Goal: Transaction & Acquisition: Purchase product/service

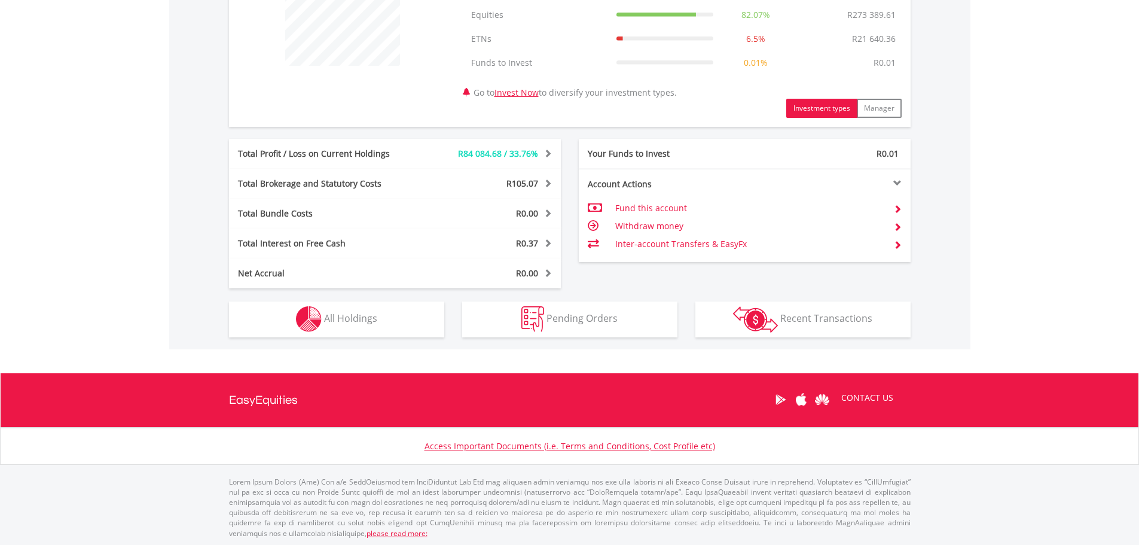
scroll to position [515, 0]
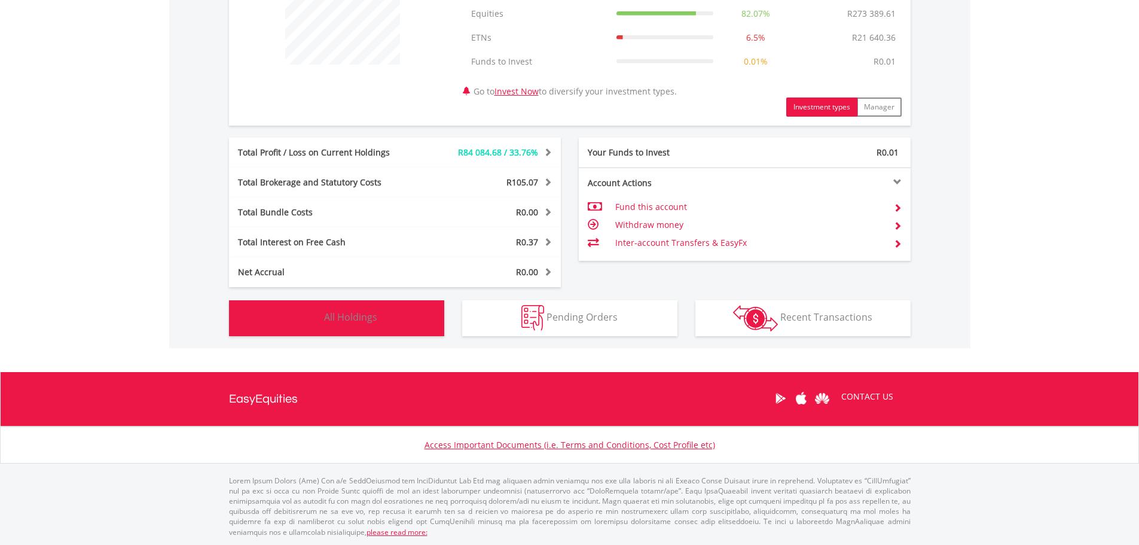
click at [354, 310] on button "Holdings All Holdings" at bounding box center [336, 318] width 215 height 36
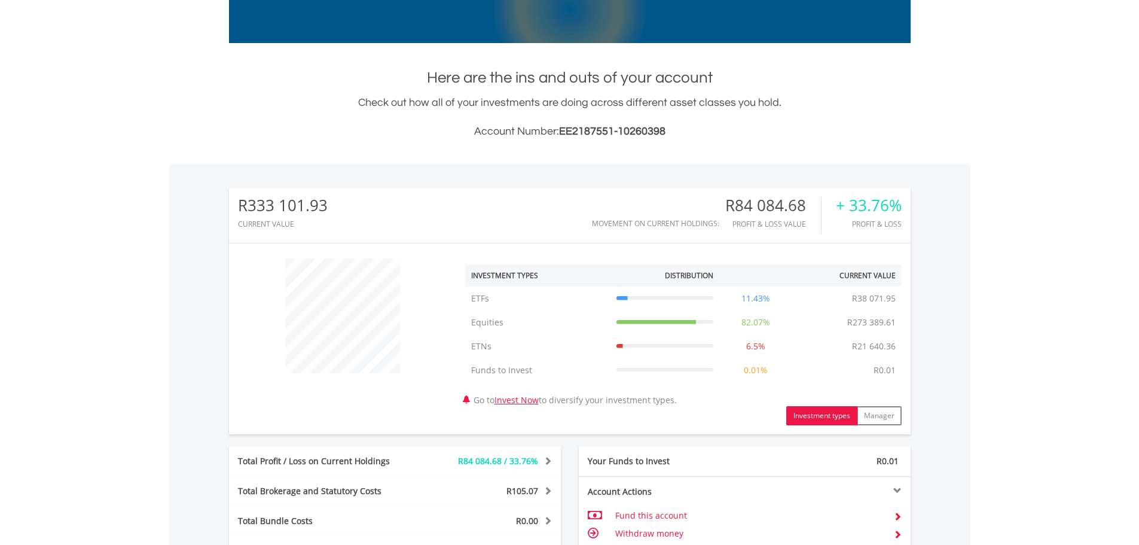
scroll to position [0, 0]
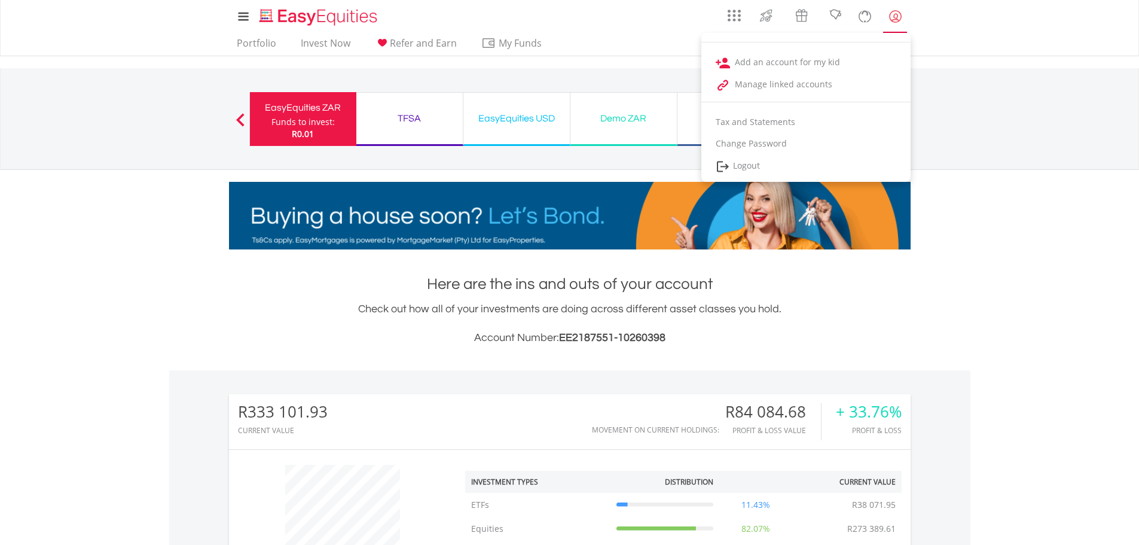
click at [889, 12] on lord-icon "My Profile" at bounding box center [895, 16] width 15 height 15
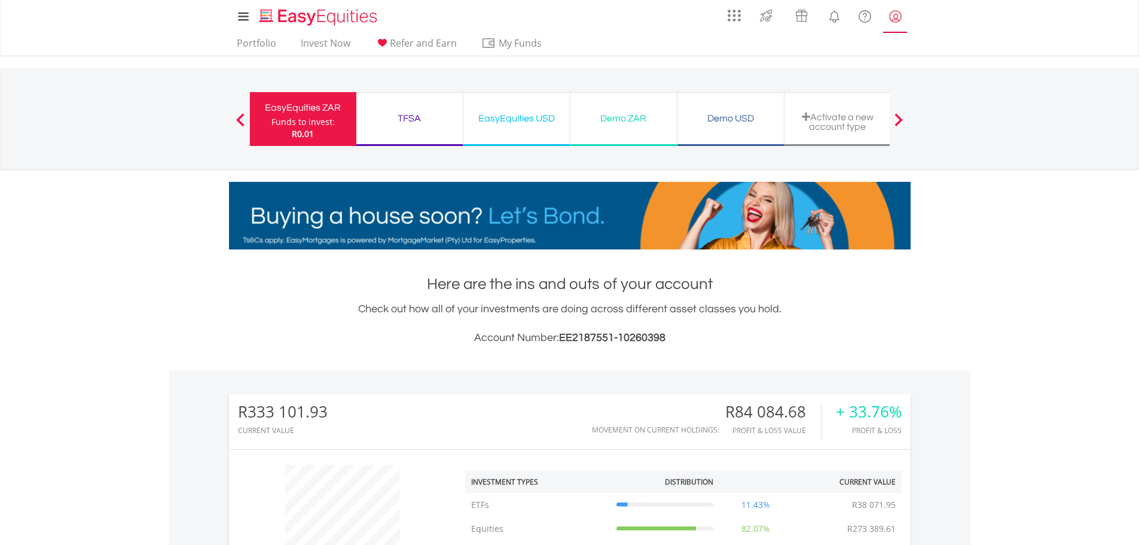
click at [891, 17] on lord-icon "My Profile" at bounding box center [895, 16] width 15 height 15
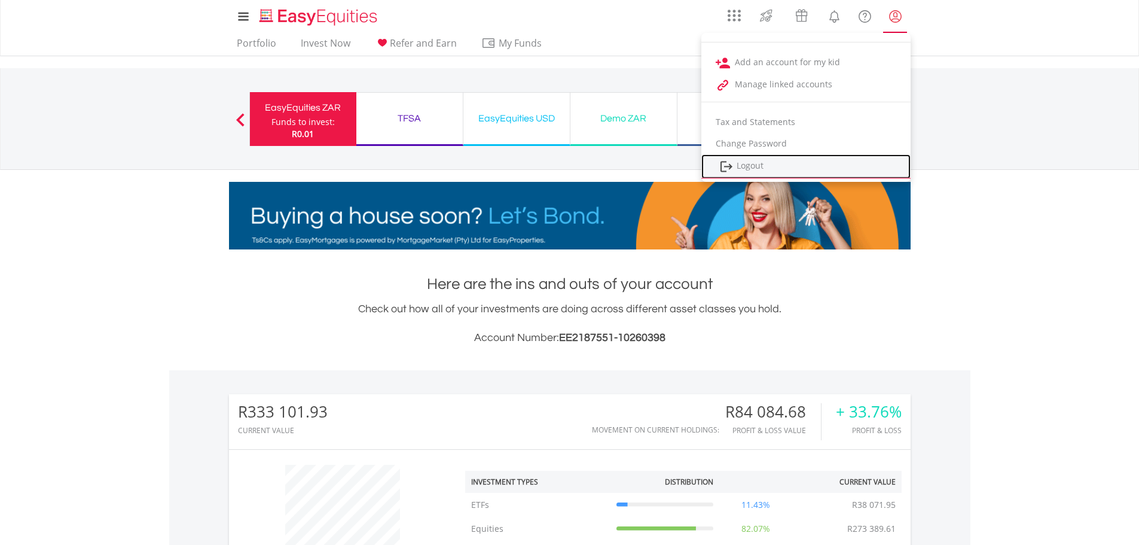
click at [754, 164] on link "Logout" at bounding box center [805, 166] width 209 height 25
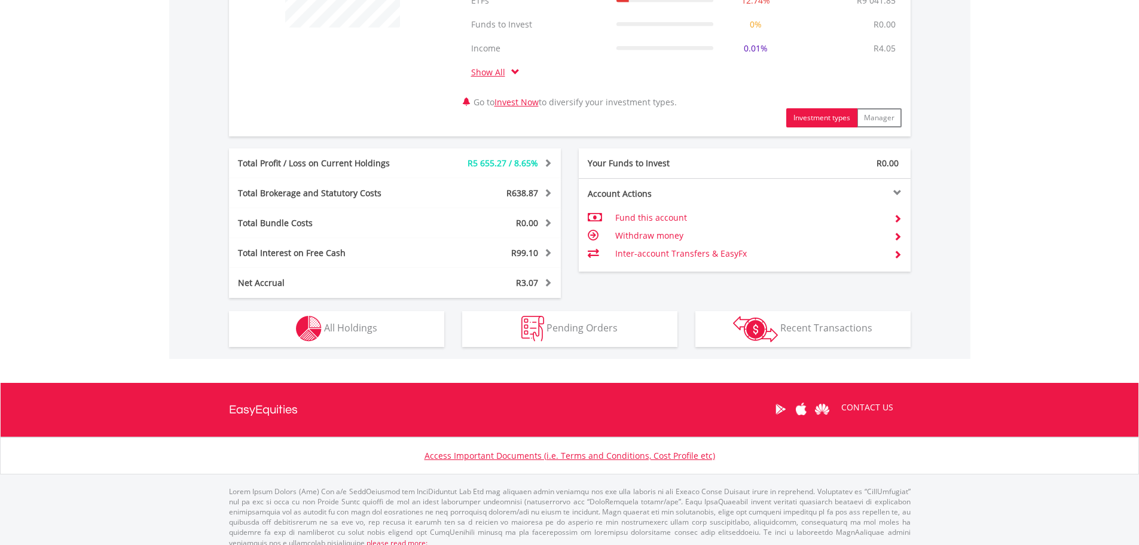
scroll to position [562, 0]
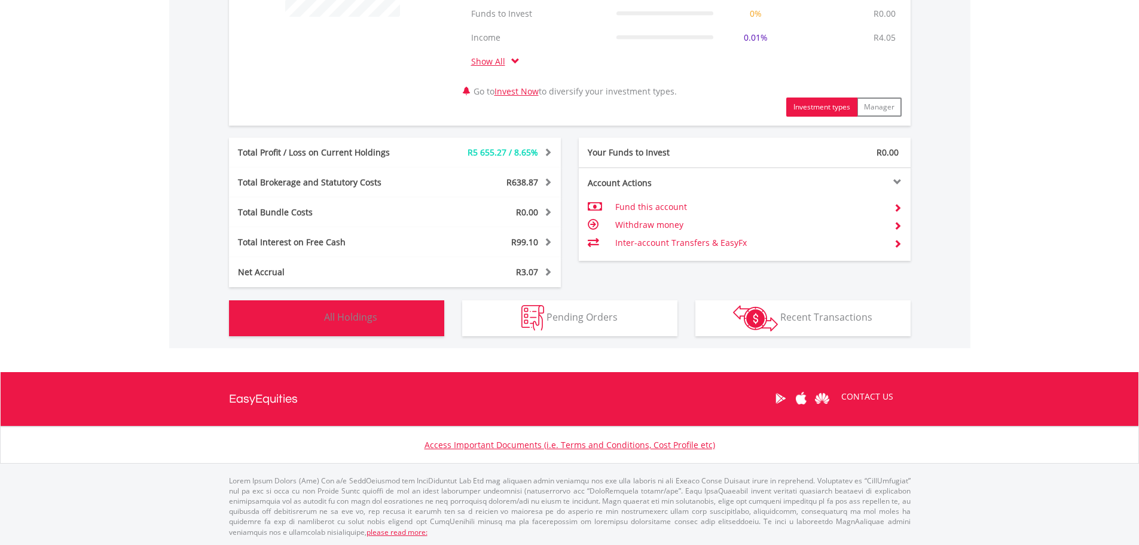
click at [319, 319] on img "button" at bounding box center [309, 318] width 26 height 26
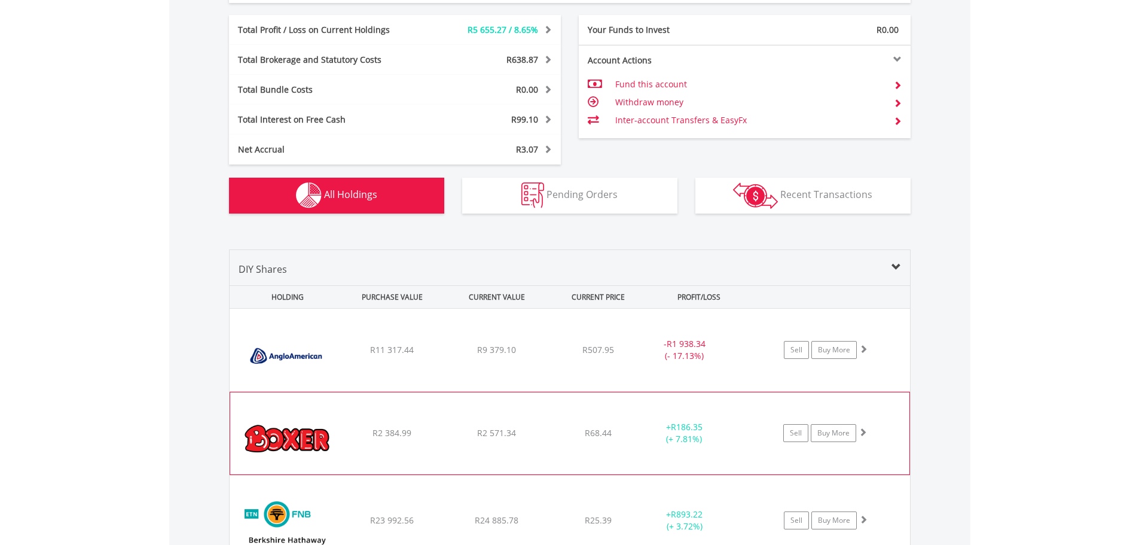
scroll to position [695, 0]
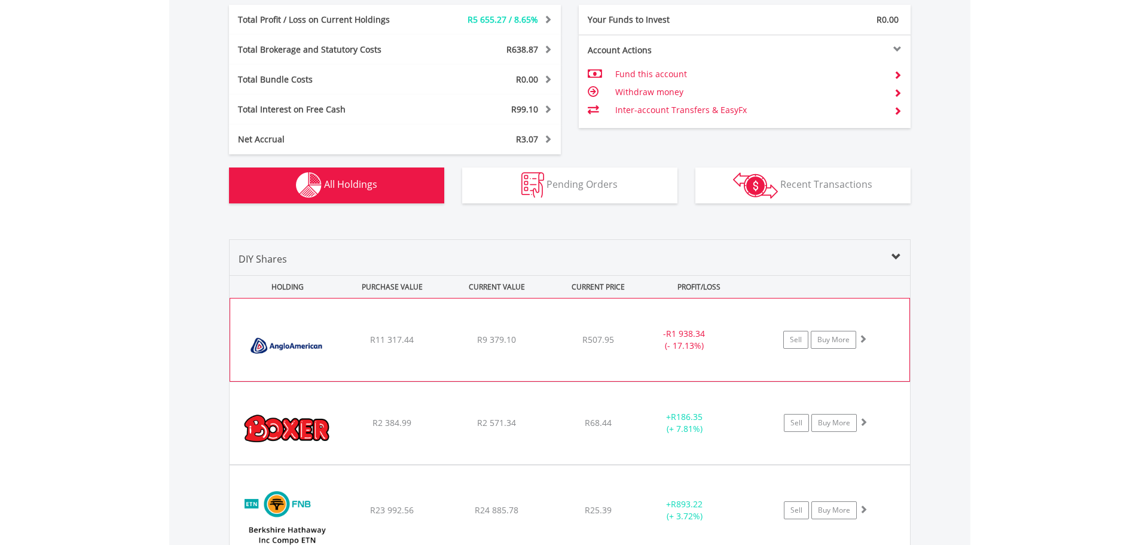
click at [294, 347] on img at bounding box center [287, 345] width 103 height 65
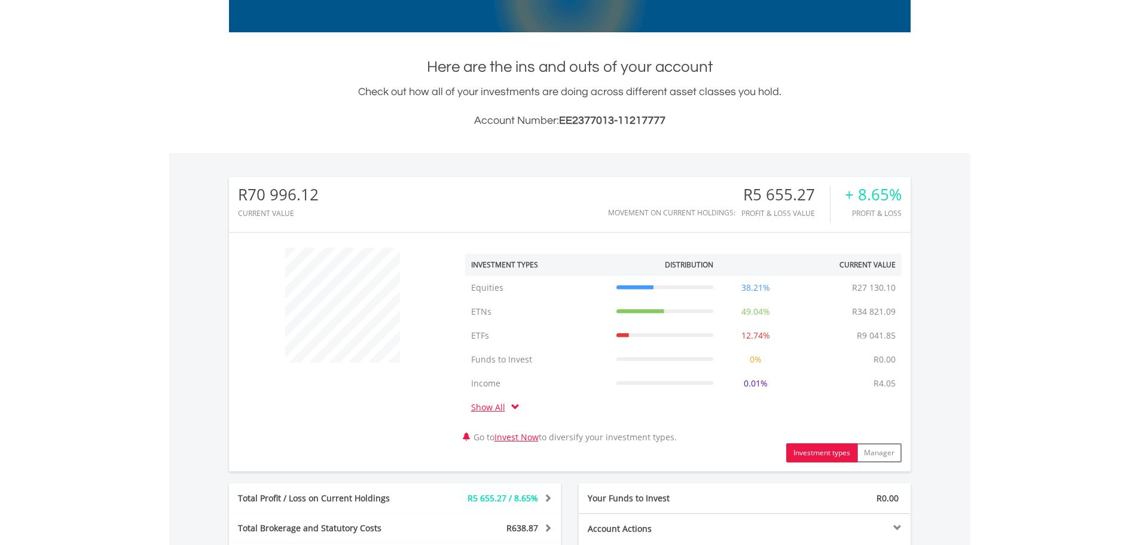
scroll to position [0, 0]
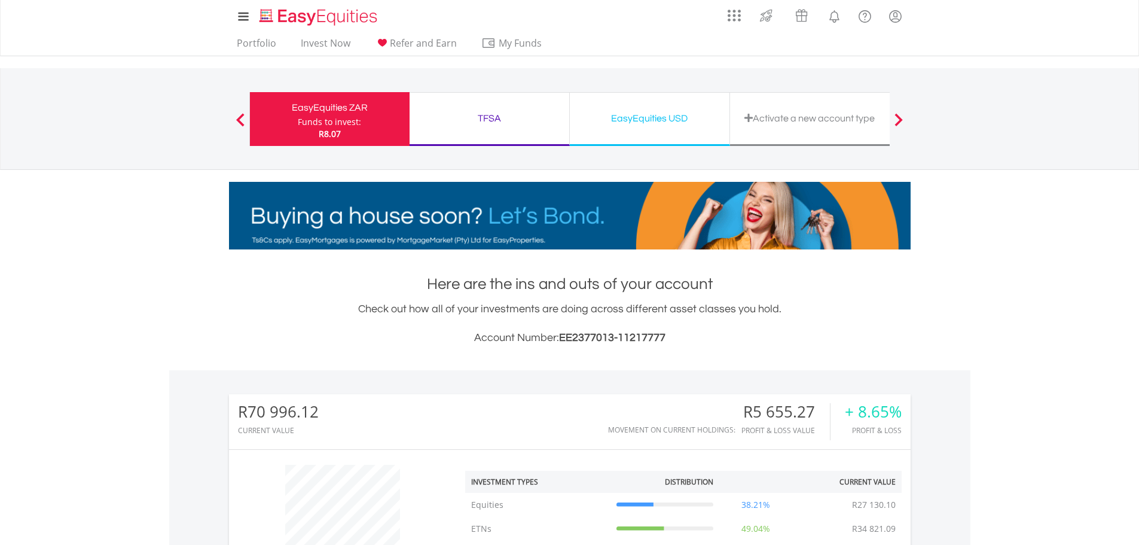
click at [473, 103] on div "TFSA Funds to invest: R8.07" at bounding box center [489, 119] width 160 height 54
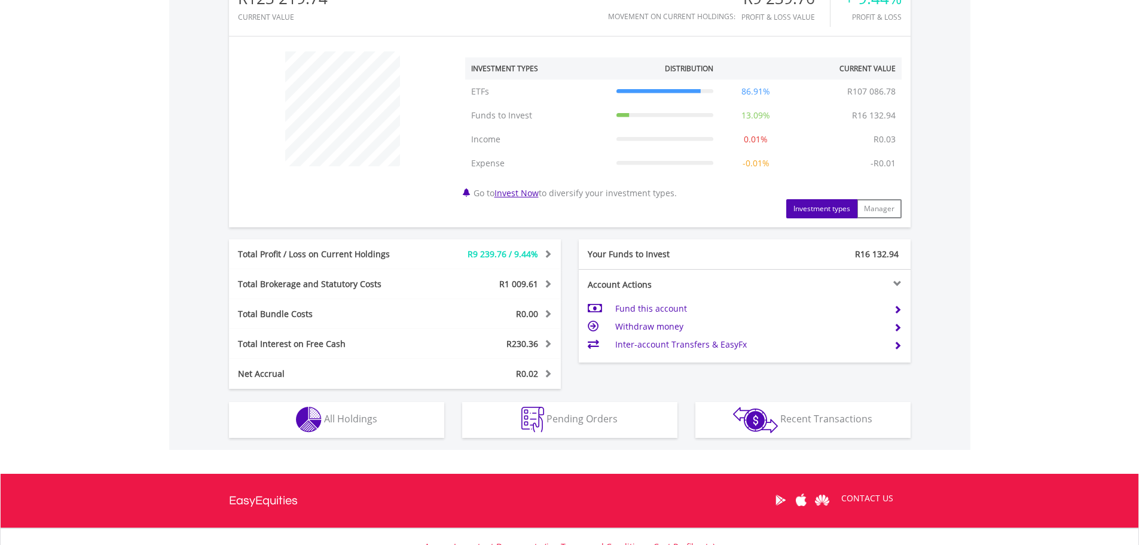
scroll to position [515, 0]
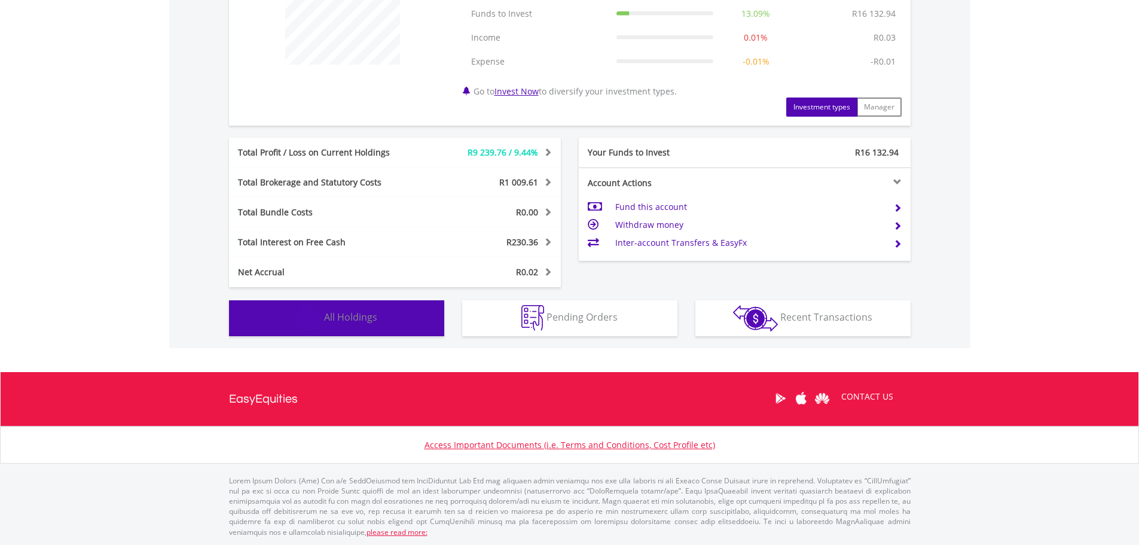
click at [371, 319] on span "All Holdings" at bounding box center [350, 316] width 53 height 13
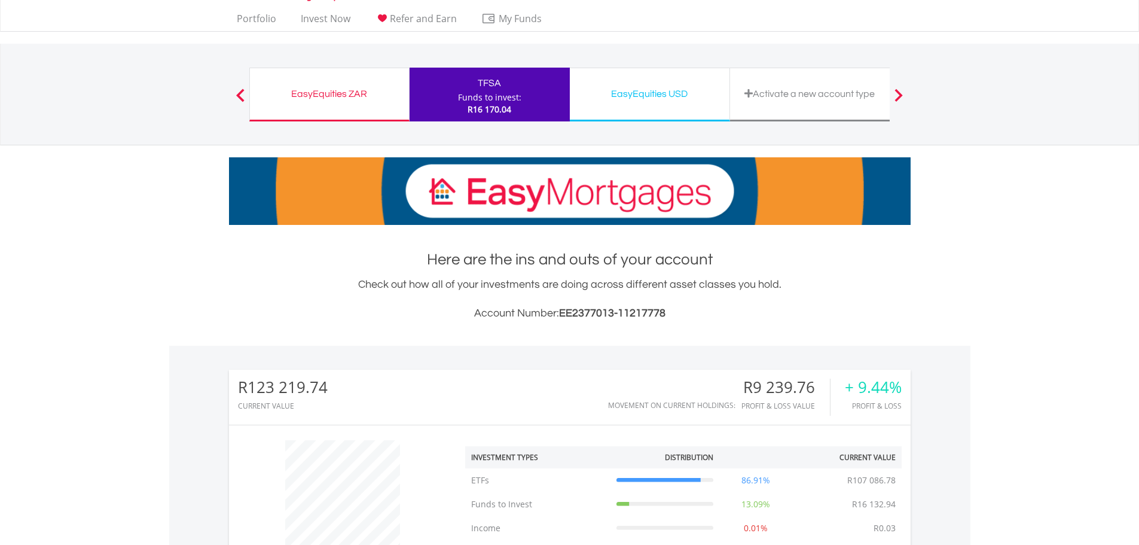
scroll to position [0, 0]
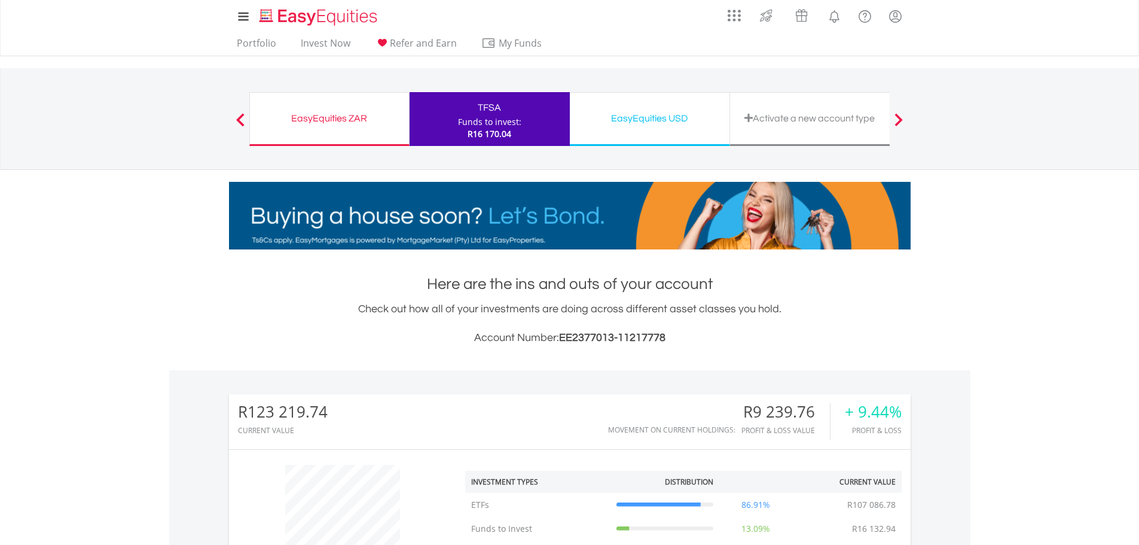
click at [658, 111] on div "EasyEquities USD" at bounding box center [649, 118] width 145 height 17
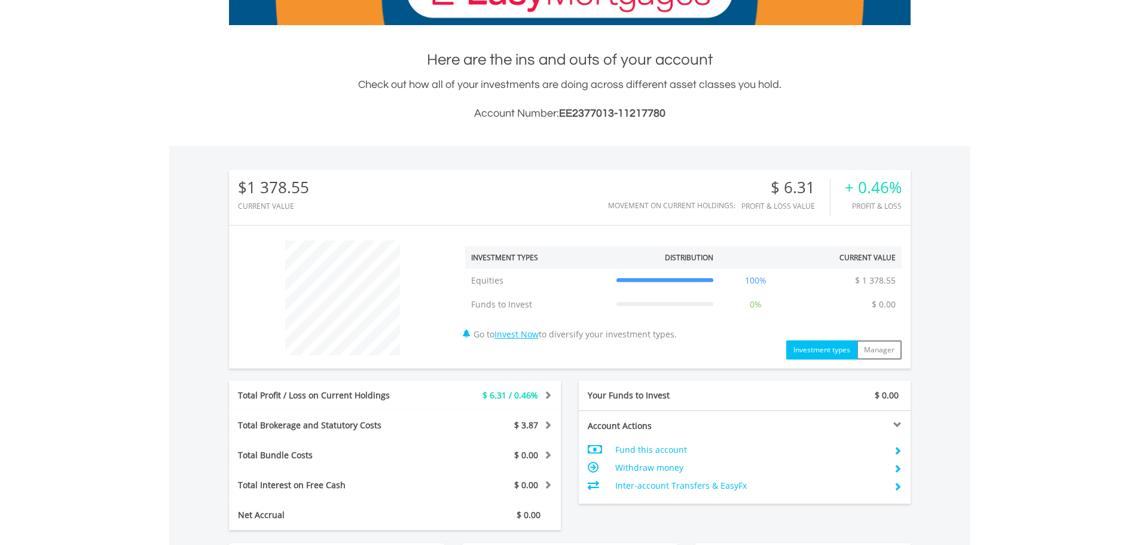
scroll to position [467, 0]
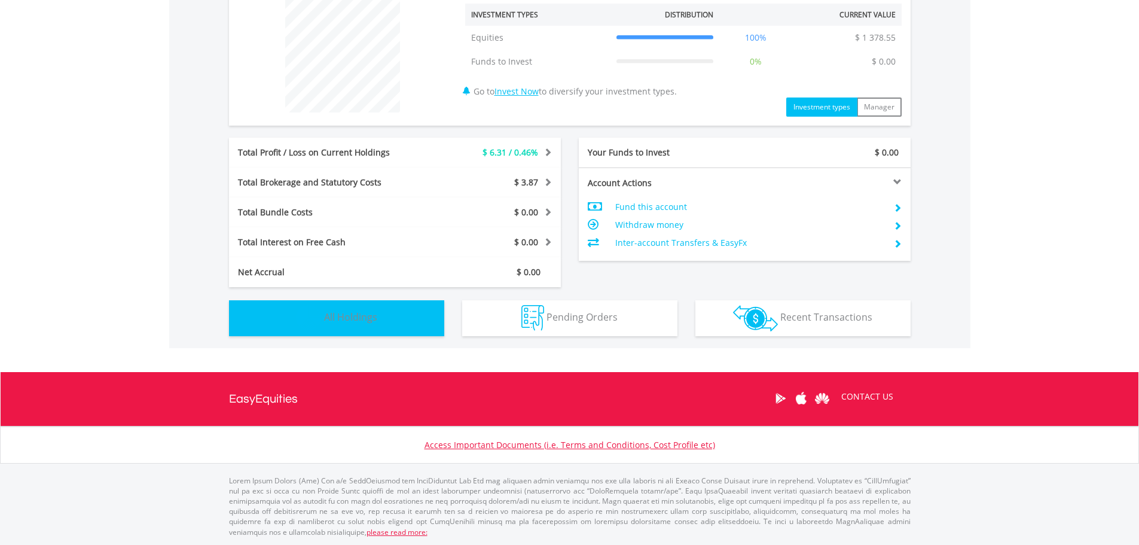
click at [369, 315] on span "All Holdings" at bounding box center [350, 316] width 53 height 13
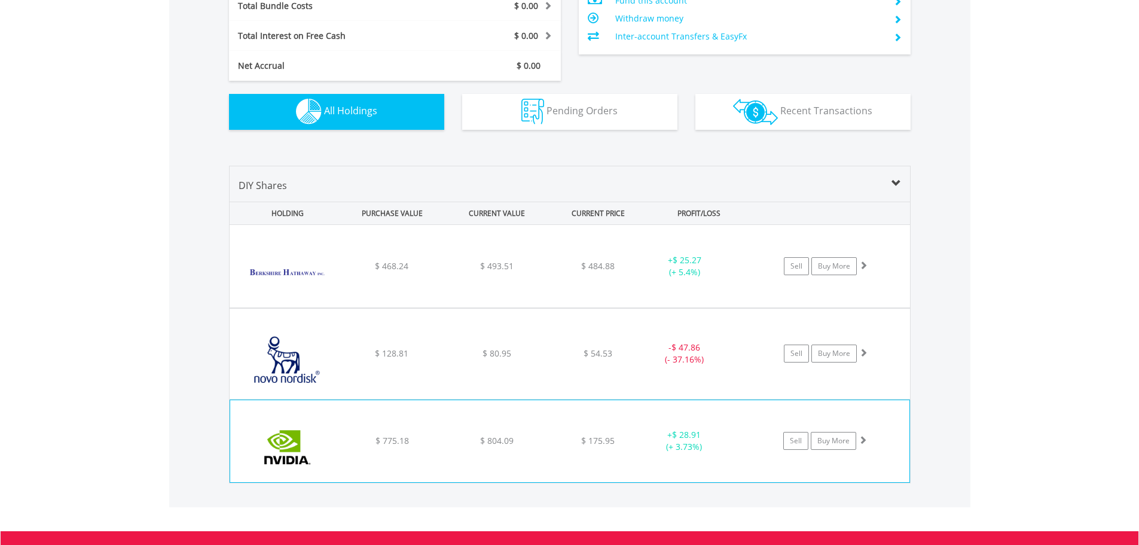
scroll to position [653, 0]
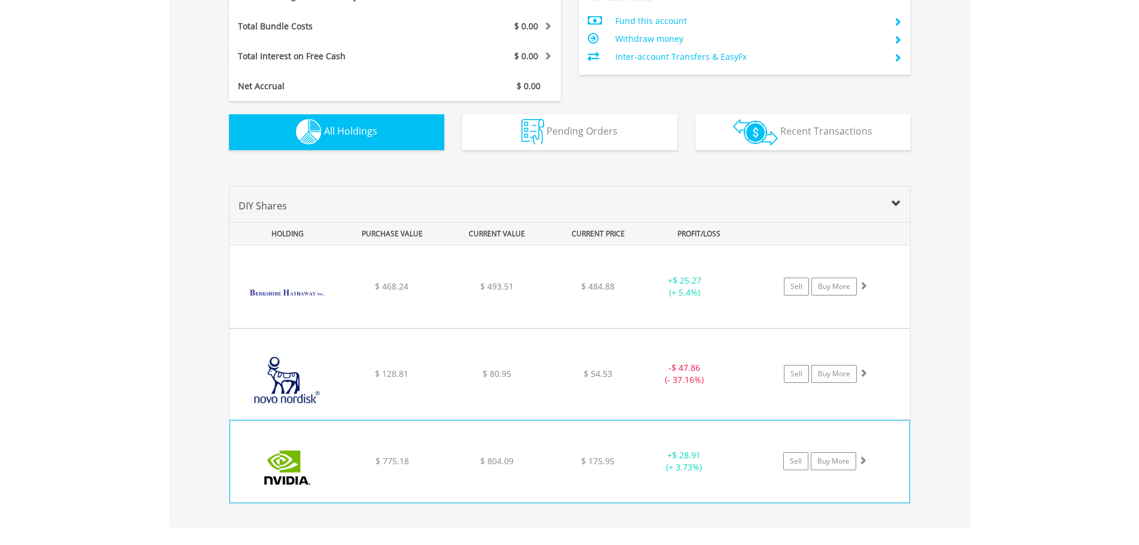
click at [373, 292] on div "$ 775.18" at bounding box center [392, 286] width 102 height 12
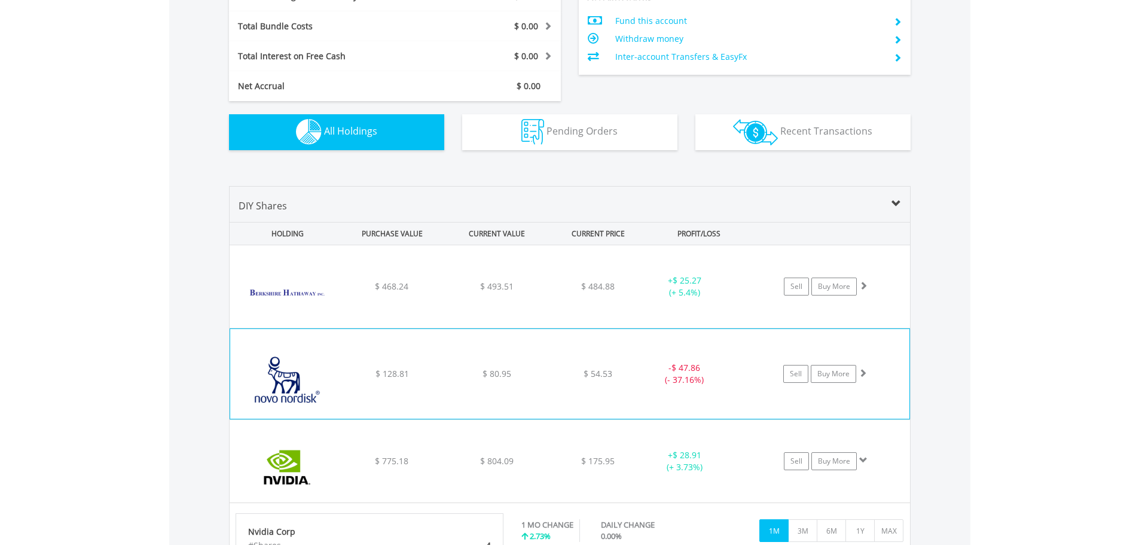
click at [356, 328] on div "﻿ Novo Nordisk A/S $ 128.81 $ 80.95 $ 54.53 - $ 47.86 (- 37.16%) Sell Buy More" at bounding box center [570, 286] width 680 height 82
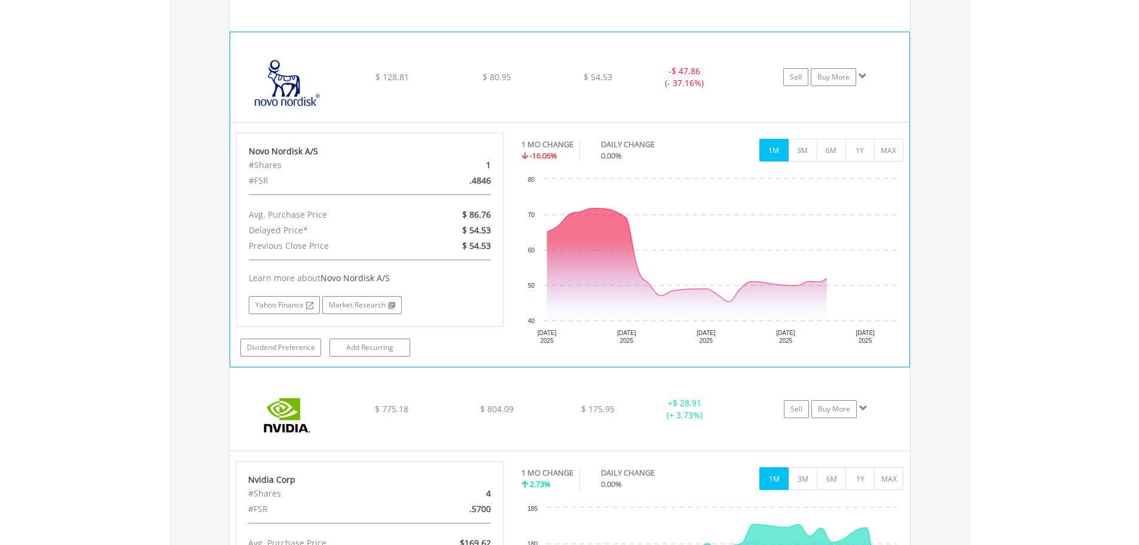
scroll to position [952, 0]
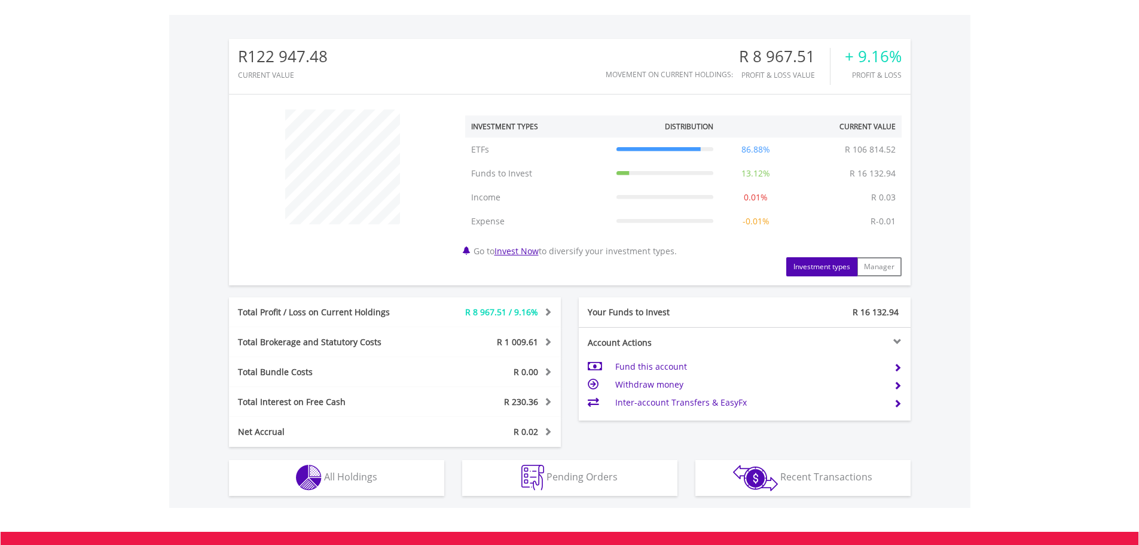
scroll to position [120, 0]
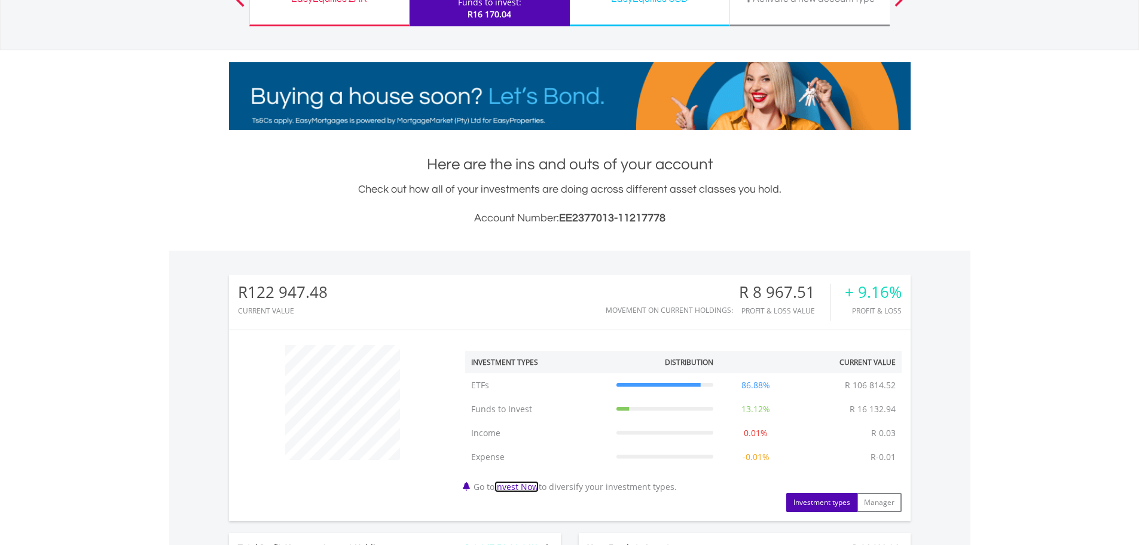
click at [534, 482] on link "Invest Now" at bounding box center [516, 486] width 44 height 11
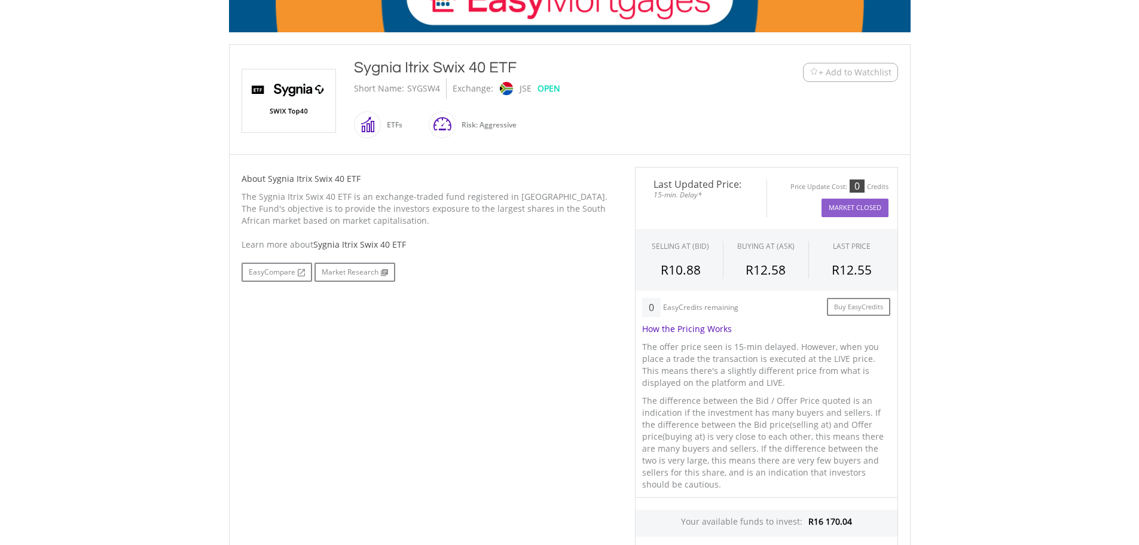
scroll to position [239, 0]
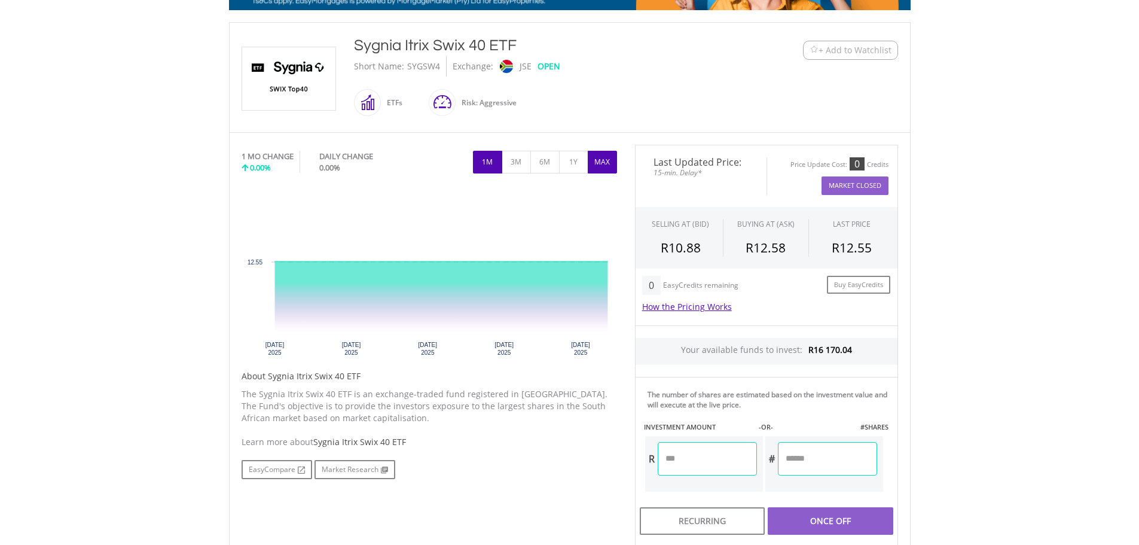
click at [591, 160] on button "MAX" at bounding box center [602, 162] width 29 height 23
